Goal: Check status: Check status

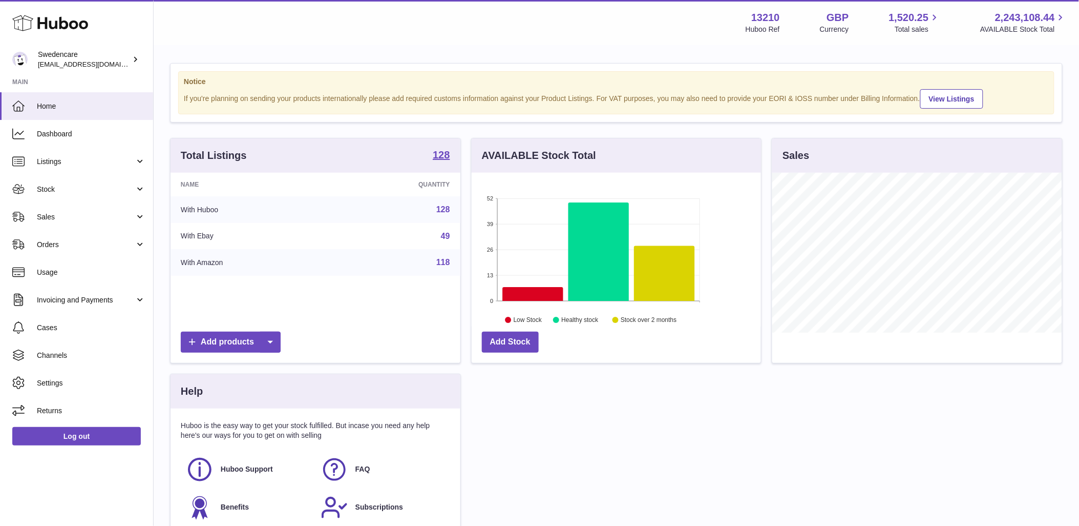
scroll to position [160, 289]
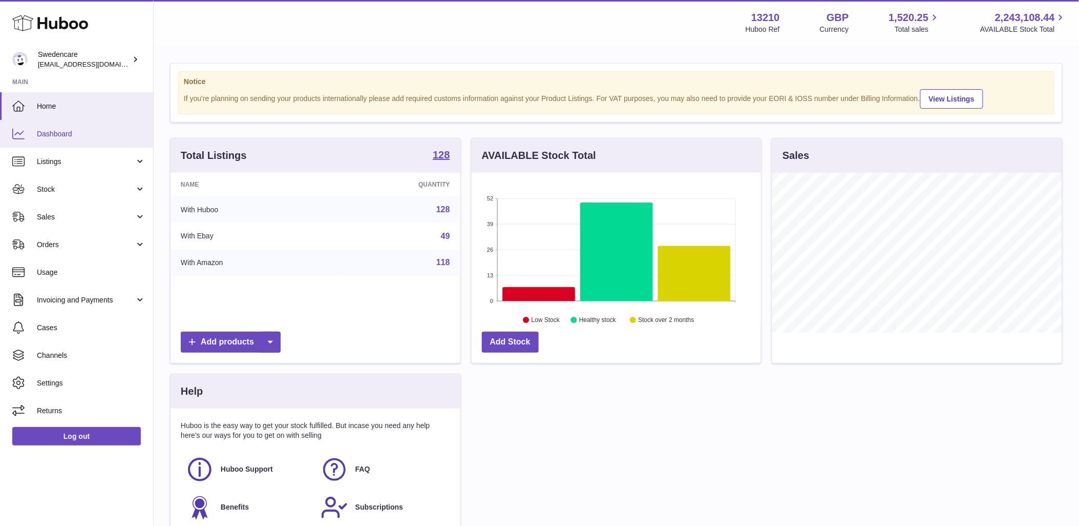
click at [79, 137] on span "Dashboard" at bounding box center [91, 134] width 109 height 10
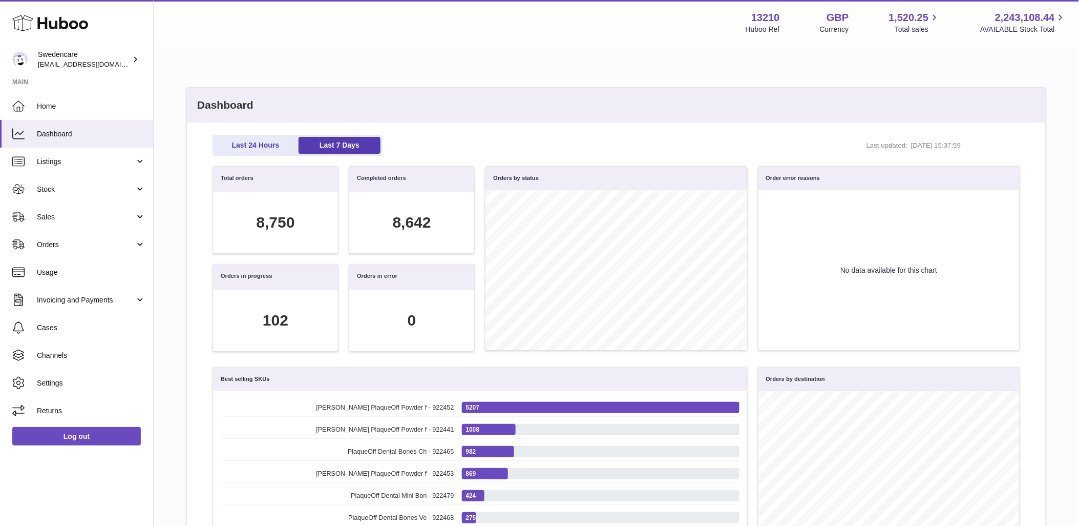
scroll to position [118, 797]
drag, startPoint x: 814, startPoint y: 179, endPoint x: 843, endPoint y: 185, distance: 30.2
click at [843, 185] on div "Order error reasons" at bounding box center [889, 178] width 261 height 24
click at [694, 135] on div "Last 24 Hours Last 7 Days Last updated: [DATE] 15:37:59" at bounding box center [617, 145] width 808 height 21
click at [279, 148] on link "Last 24 Hours" at bounding box center [256, 145] width 82 height 17
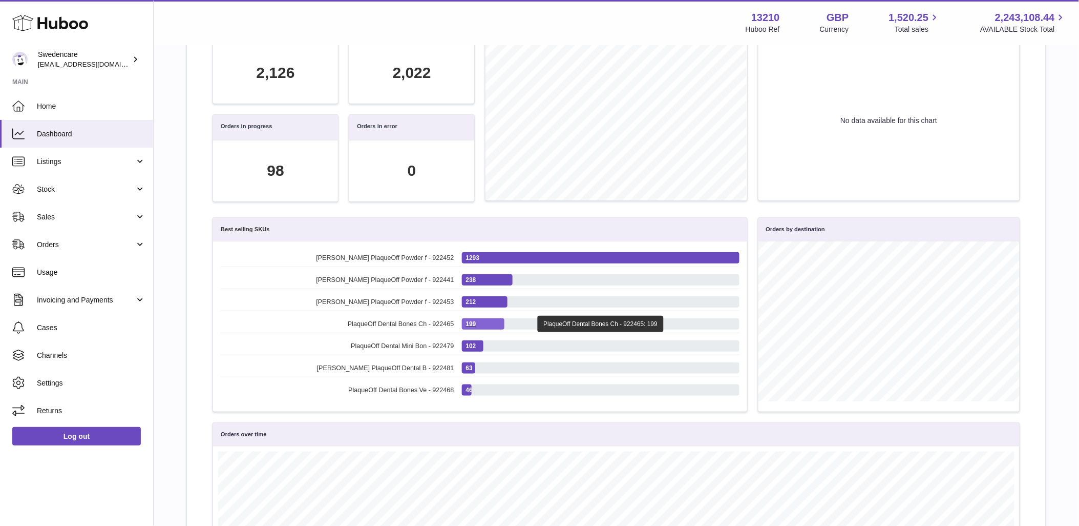
scroll to position [114, 0]
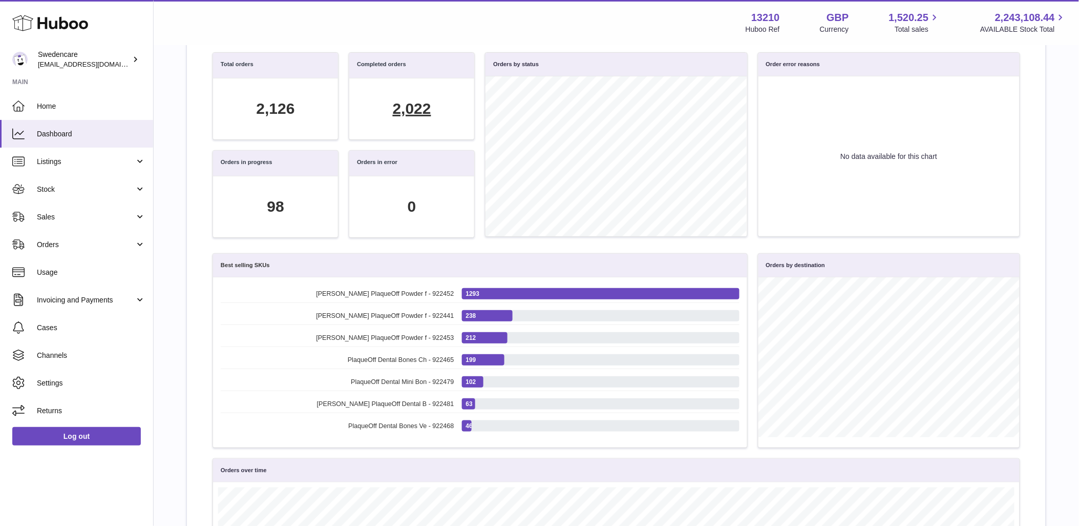
click at [420, 111] on div "2,022" at bounding box center [412, 108] width 38 height 21
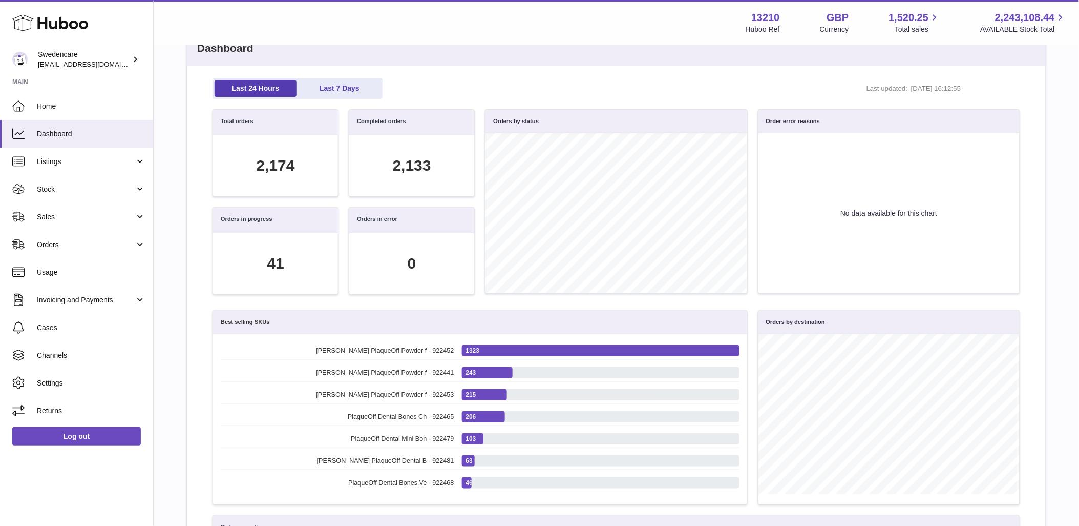
scroll to position [118, 797]
drag, startPoint x: 590, startPoint y: 73, endPoint x: 665, endPoint y: 52, distance: 78.0
click at [590, 73] on div "Last 24 Hours Last 7 Days Last updated: [DATE] 16:12:55 Total orders 2,174 Comp…" at bounding box center [616, 380] width 859 height 628
